Goal: Task Accomplishment & Management: Manage account settings

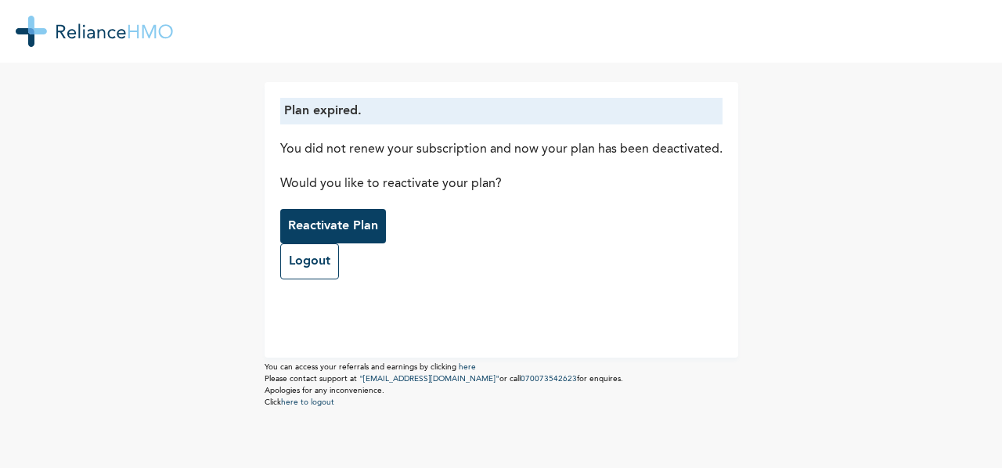
click at [336, 215] on button "Reactivate Plan" at bounding box center [333, 226] width 106 height 34
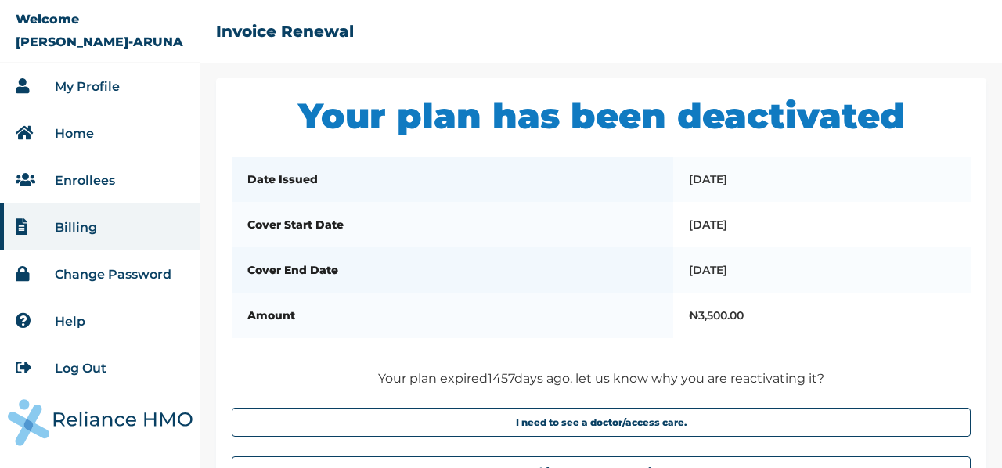
click at [82, 171] on li "Enrollees" at bounding box center [100, 180] width 200 height 47
click at [84, 189] on li "Enrollees" at bounding box center [100, 180] width 200 height 47
click at [70, 174] on link "Enrollees" at bounding box center [85, 180] width 60 height 15
